Goal: Check status: Check status

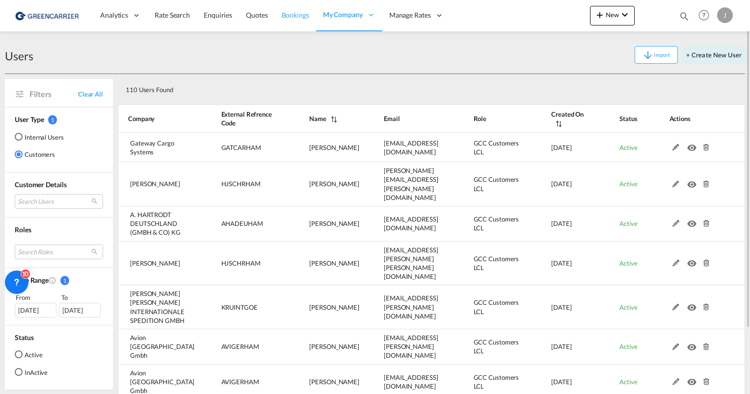
click at [292, 16] on span "Bookings" at bounding box center [295, 15] width 27 height 8
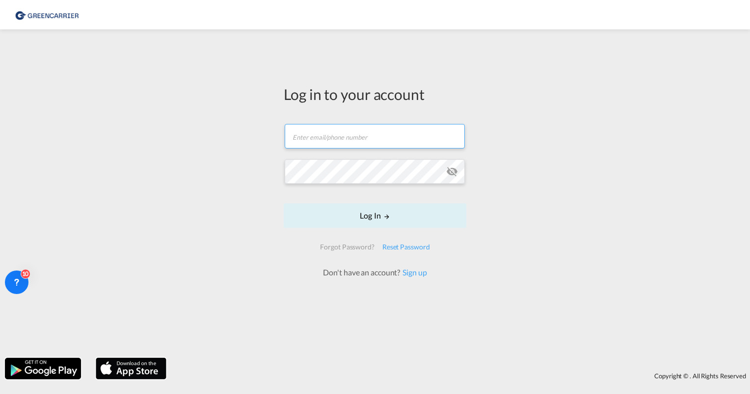
type input "[PERSON_NAME][EMAIL_ADDRESS][PERSON_NAME][DOMAIN_NAME]"
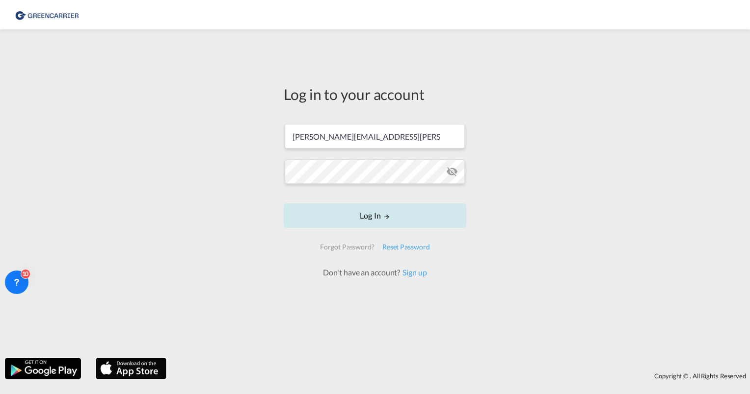
click at [373, 211] on button "Log In" at bounding box center [375, 216] width 183 height 25
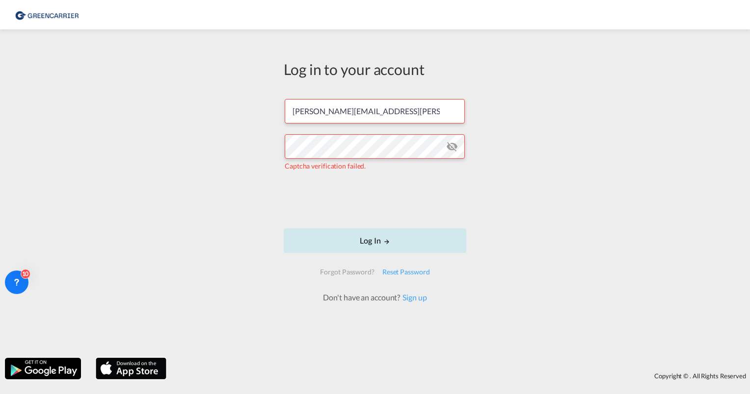
click at [373, 243] on button "Log In" at bounding box center [375, 241] width 183 height 25
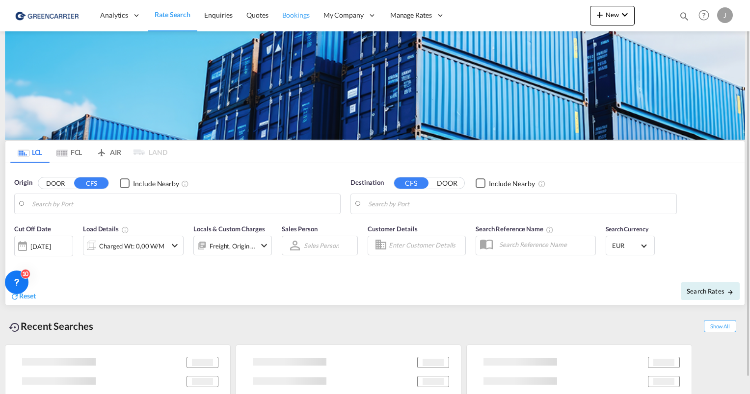
click at [292, 13] on span "Bookings" at bounding box center [295, 15] width 27 height 8
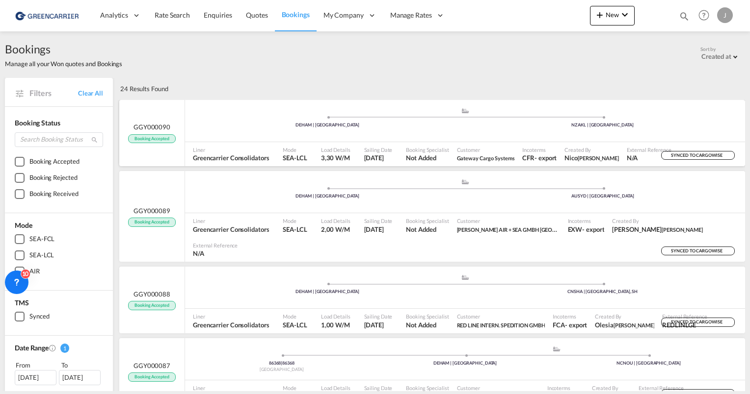
click at [394, 134] on div ".a{fill:#aaa8ad;} .a{fill:#aaa8ad;} DEHAM | [GEOGRAPHIC_DATA] NZAKL | [GEOGRAPH…" at bounding box center [465, 121] width 560 height 29
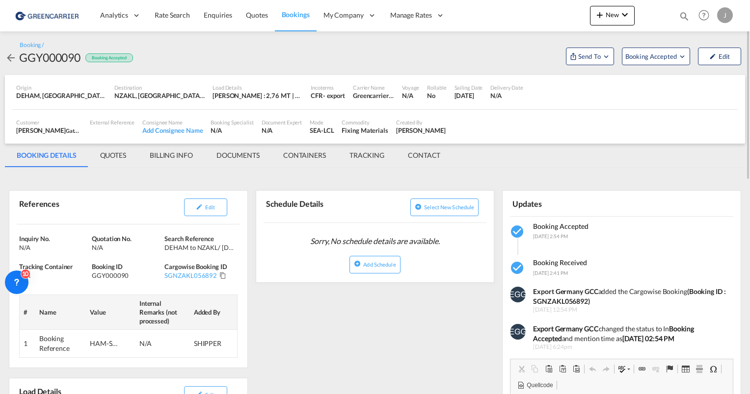
click at [8, 59] on md-icon "icon-arrow-left" at bounding box center [11, 58] width 12 height 12
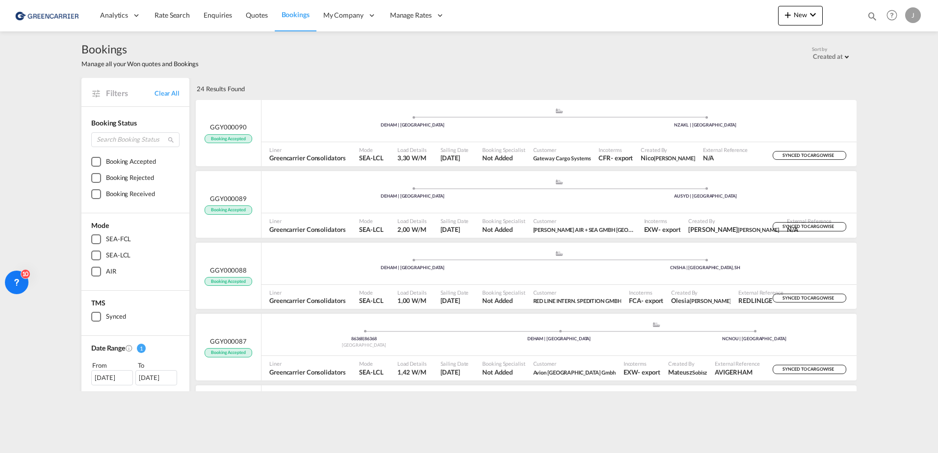
click at [343, 76] on div "Bookings Manage all your Won quotes and Bookings Sort by Created at Created at …" at bounding box center [468, 54] width 775 height 47
